Goal: Information Seeking & Learning: Learn about a topic

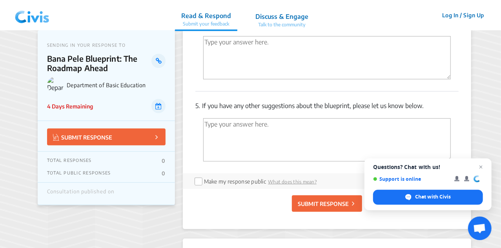
scroll to position [1730, 0]
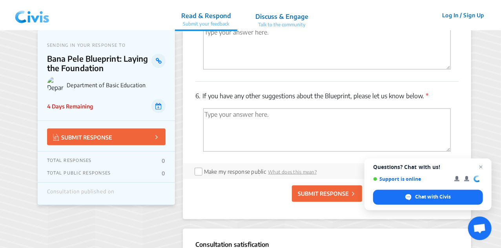
scroll to position [1934, 0]
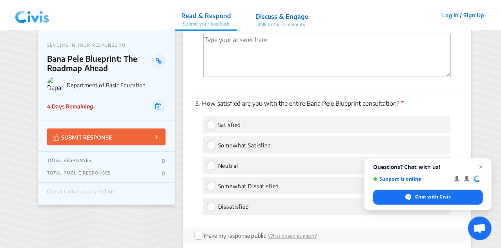
scroll to position [1747, 0]
